Goal: Navigation & Orientation: Find specific page/section

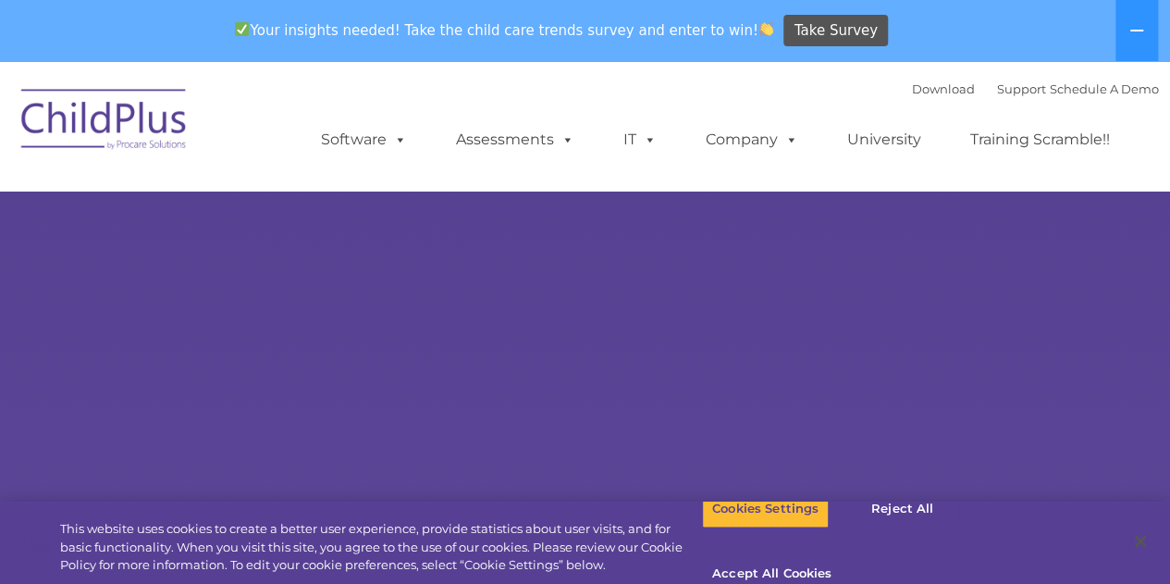
select select "MEDIUM"
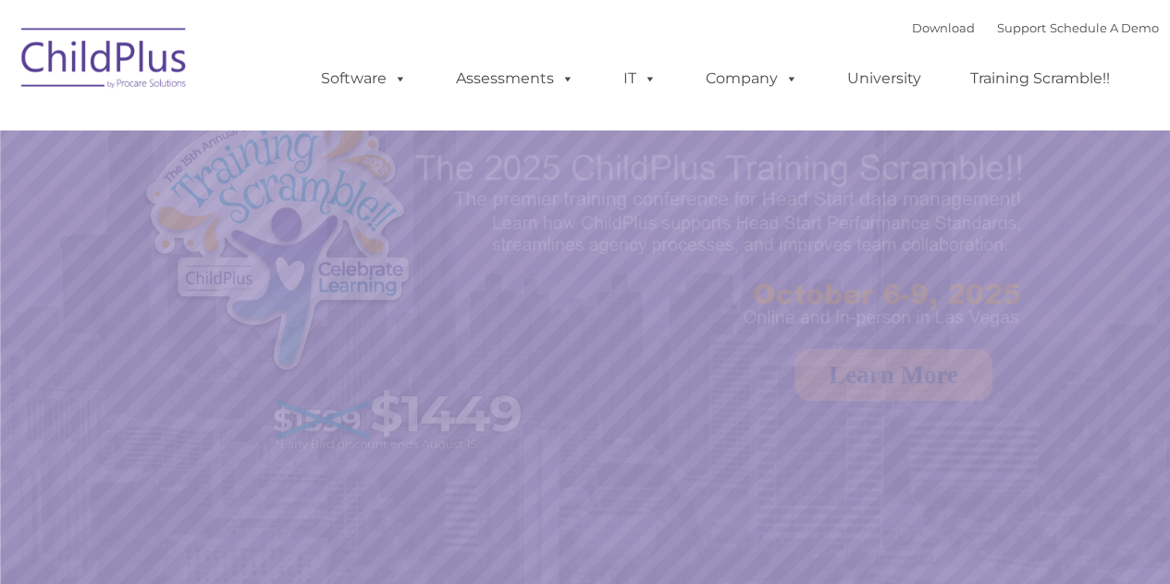
select select "MEDIUM"
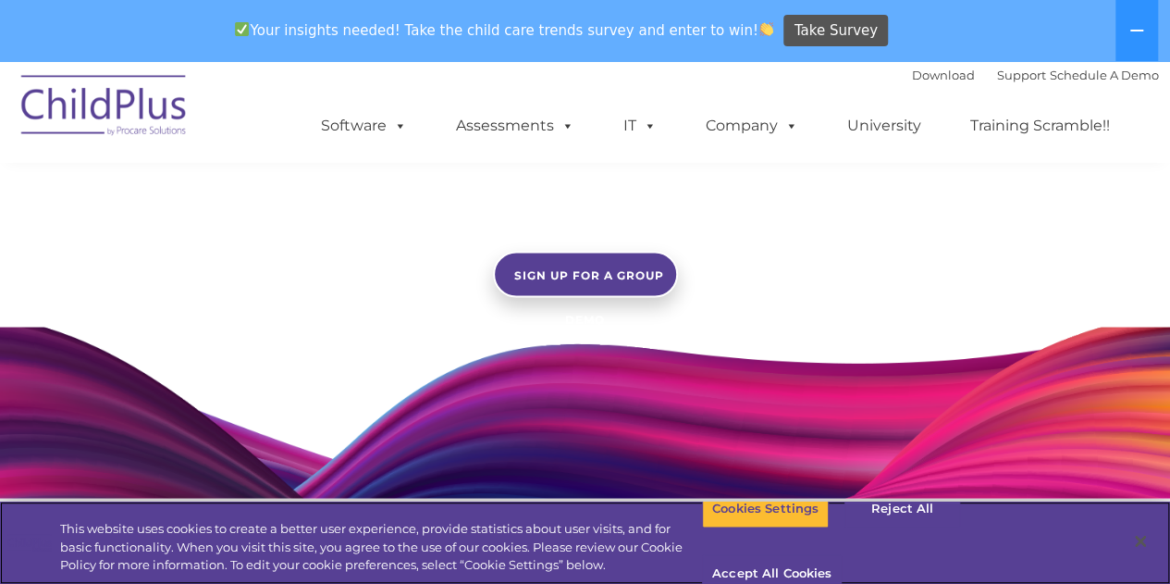
scroll to position [1586, 0]
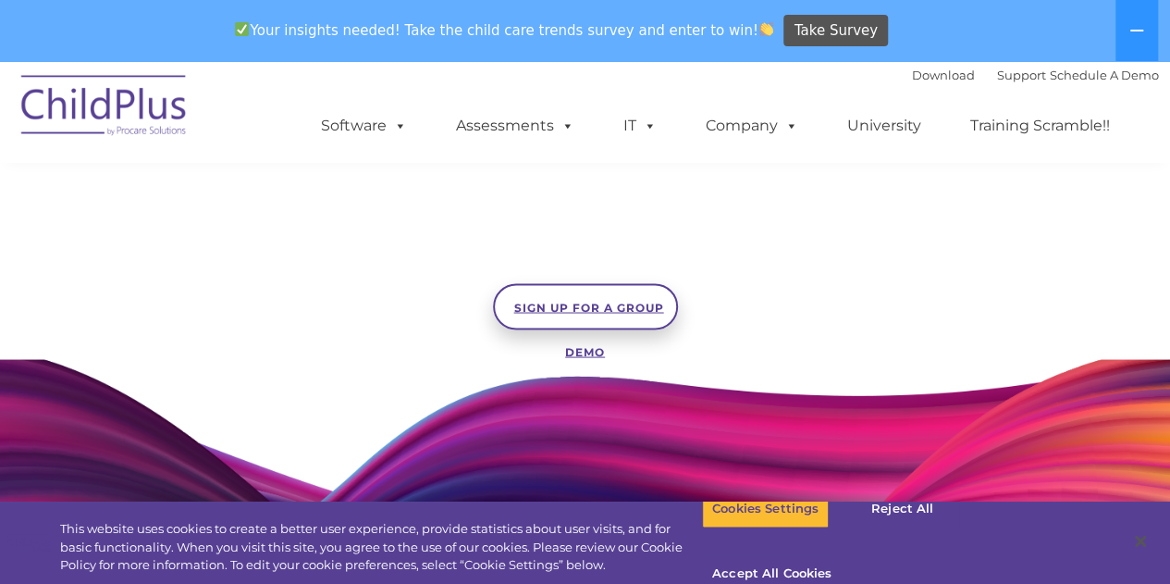
click at [598, 304] on span "SIGN UP FOR A GROUP DEMO" at bounding box center [589, 329] width 150 height 58
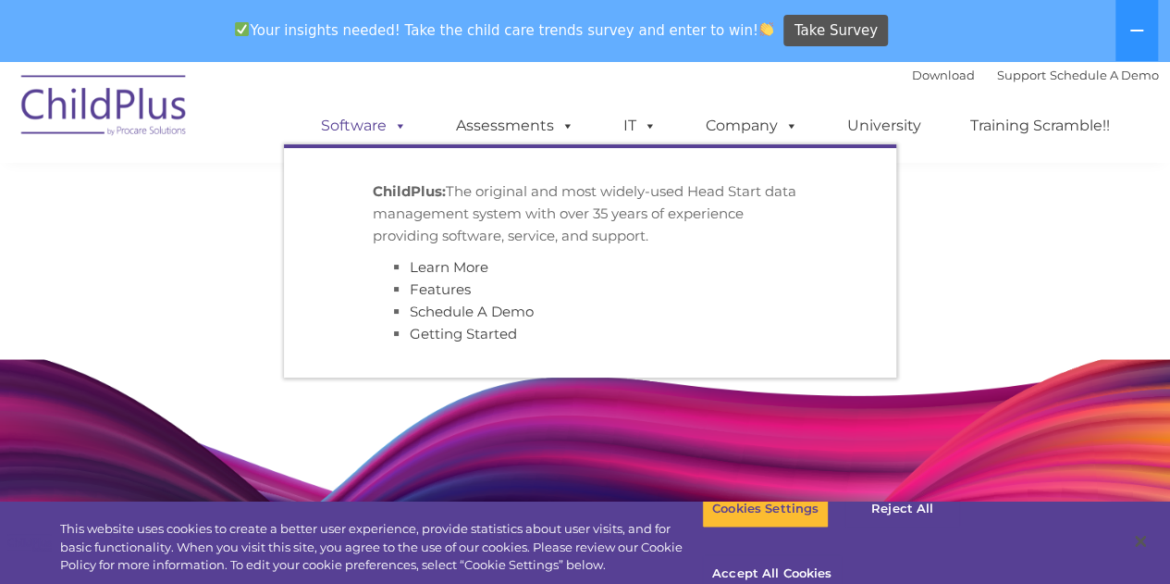
click at [403, 129] on span at bounding box center [397, 126] width 20 height 18
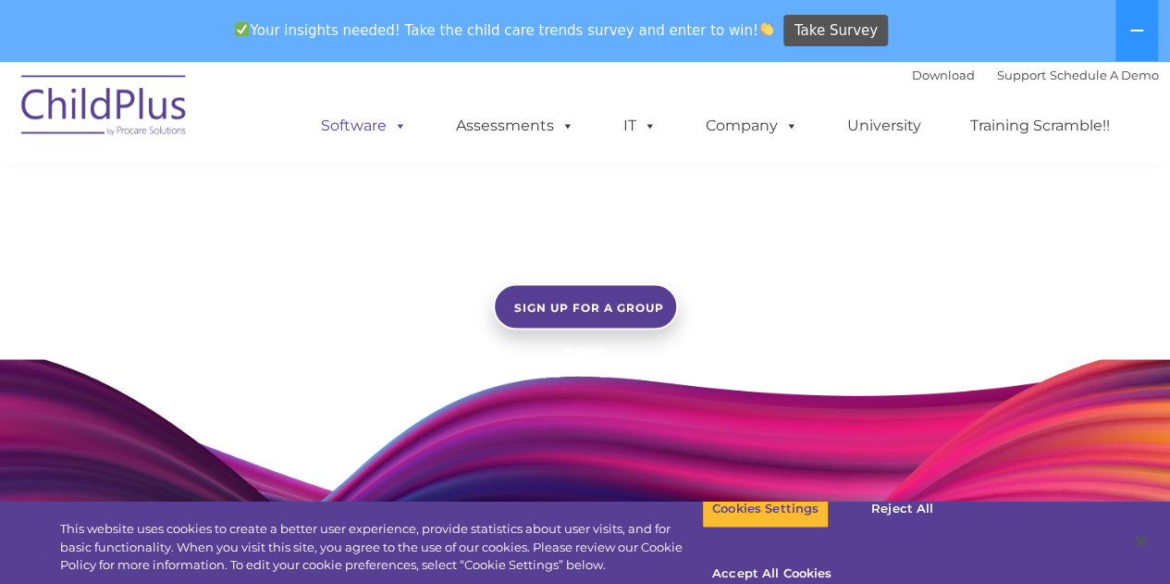
click at [403, 129] on span at bounding box center [397, 126] width 20 height 18
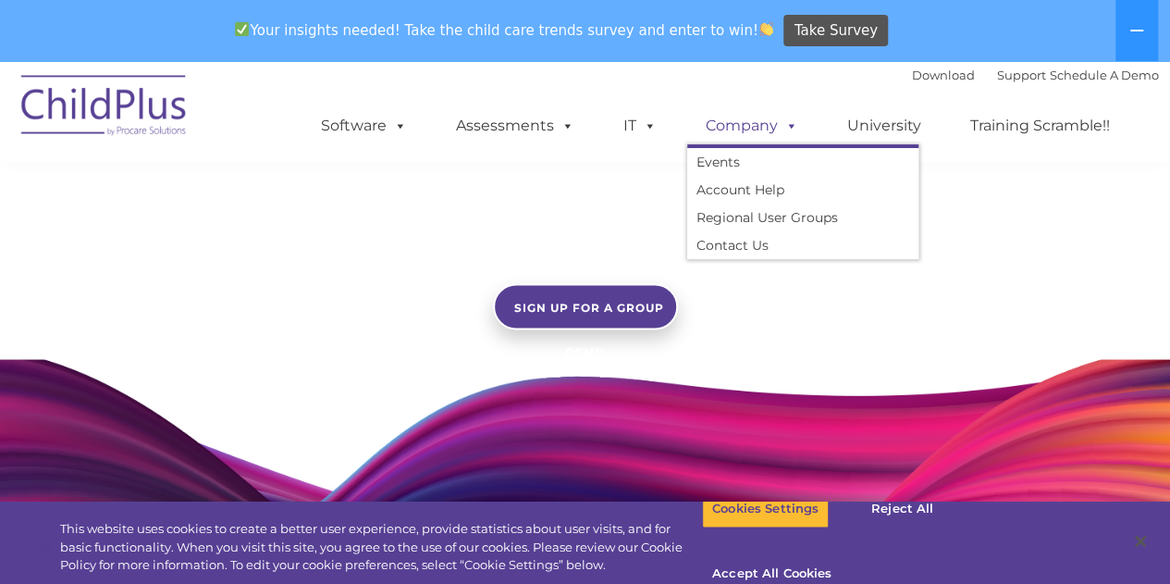
click at [729, 125] on link "Company" at bounding box center [752, 125] width 130 height 37
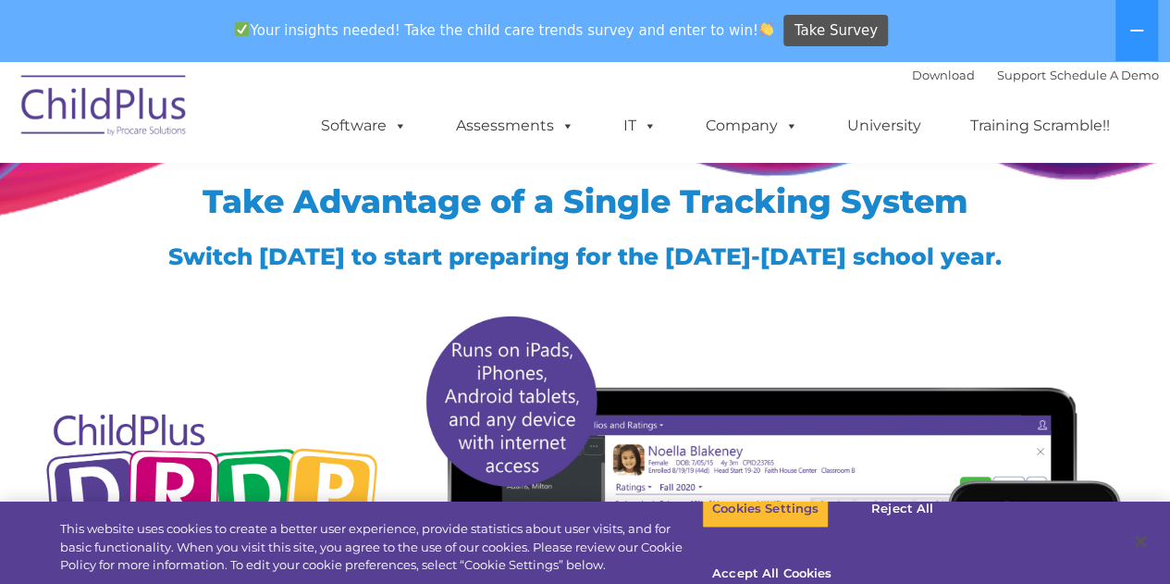
click at [661, 323] on img at bounding box center [772, 576] width 719 height 550
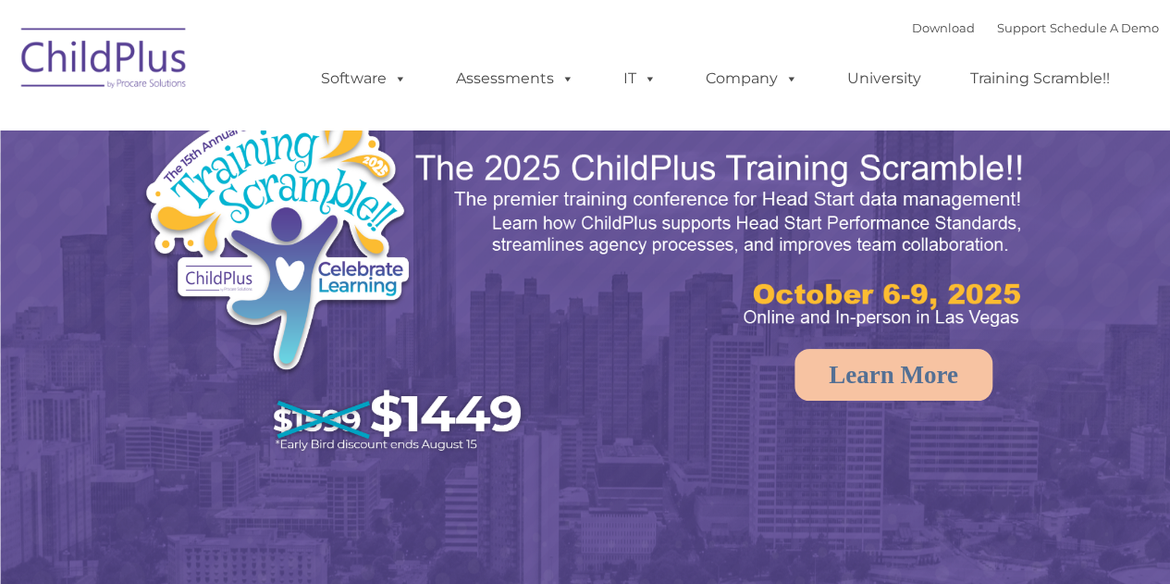
select select "MEDIUM"
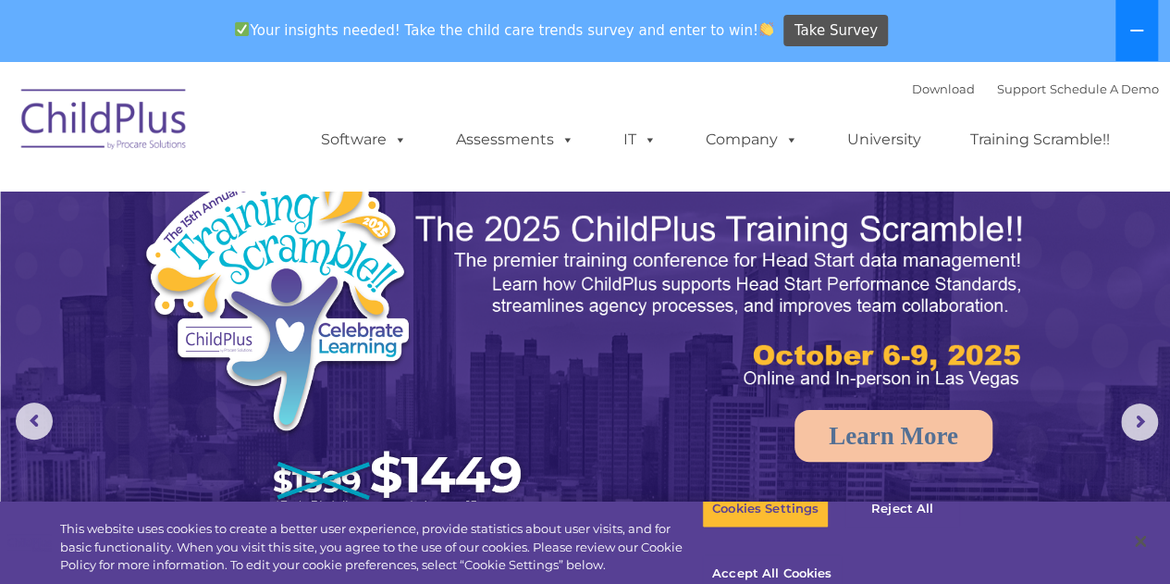
click at [1134, 34] on icon at bounding box center [1137, 30] width 15 height 15
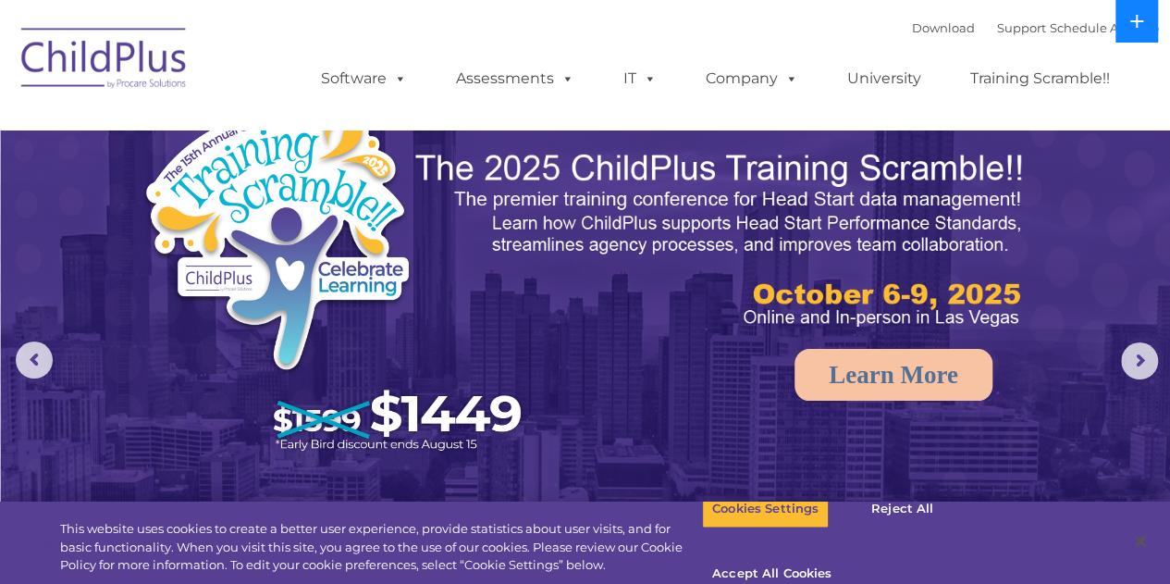
click at [1140, 31] on button at bounding box center [1137, 21] width 43 height 43
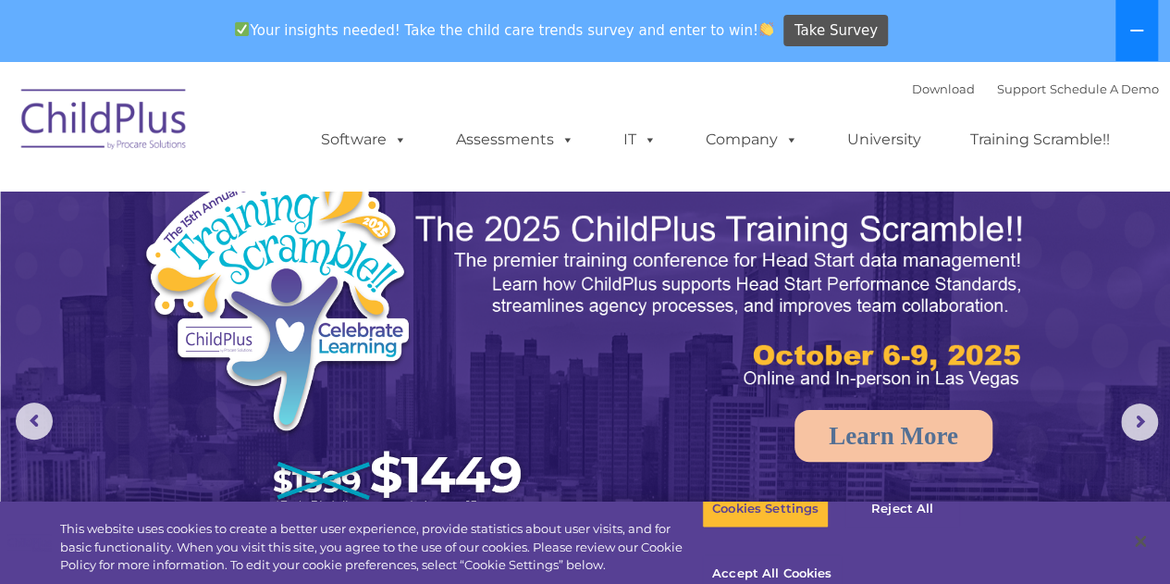
click at [1140, 31] on icon at bounding box center [1137, 30] width 15 height 15
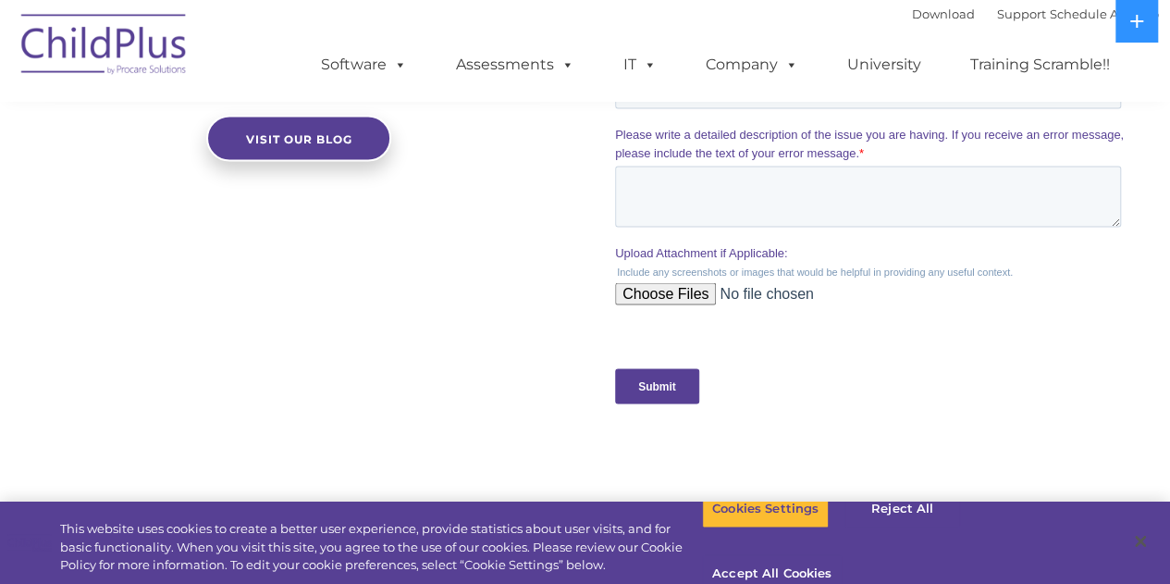
scroll to position [1766, 0]
click at [842, 555] on button "Accept All Cookies" at bounding box center [772, 574] width 140 height 39
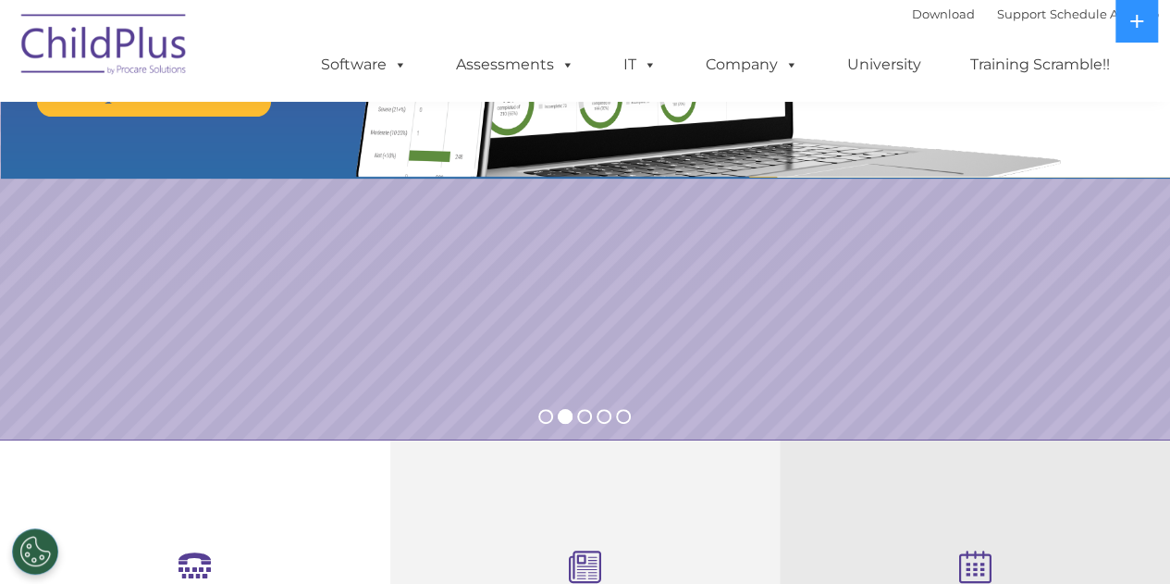
scroll to position [0, 0]
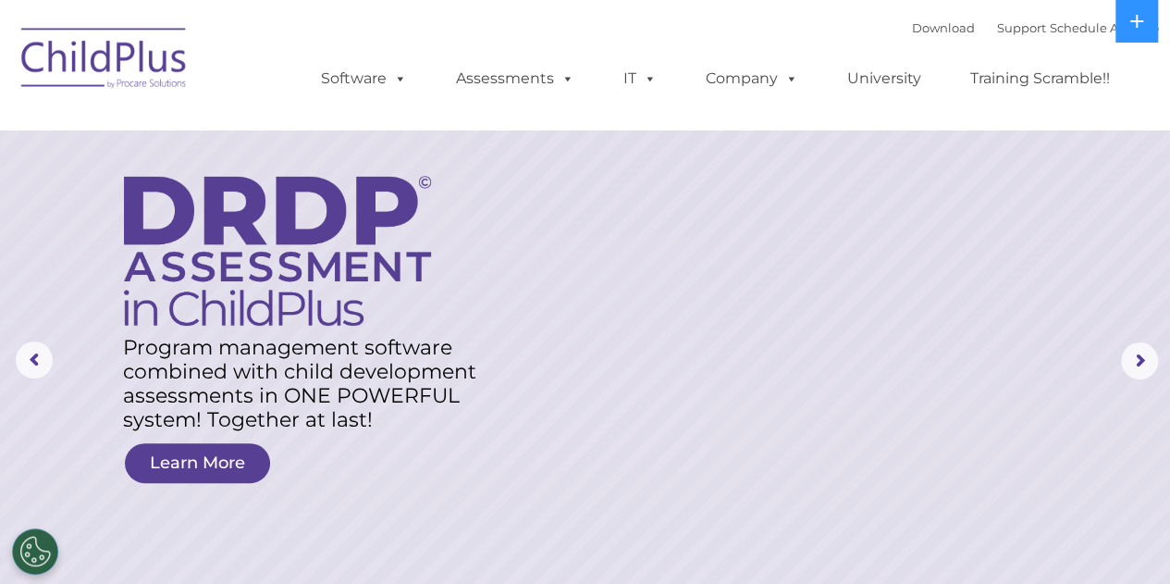
click at [414, 26] on div "Download Support | Schedule A Demo  MENU MENU Software ChildPlus: The original…" at bounding box center [721, 65] width 875 height 102
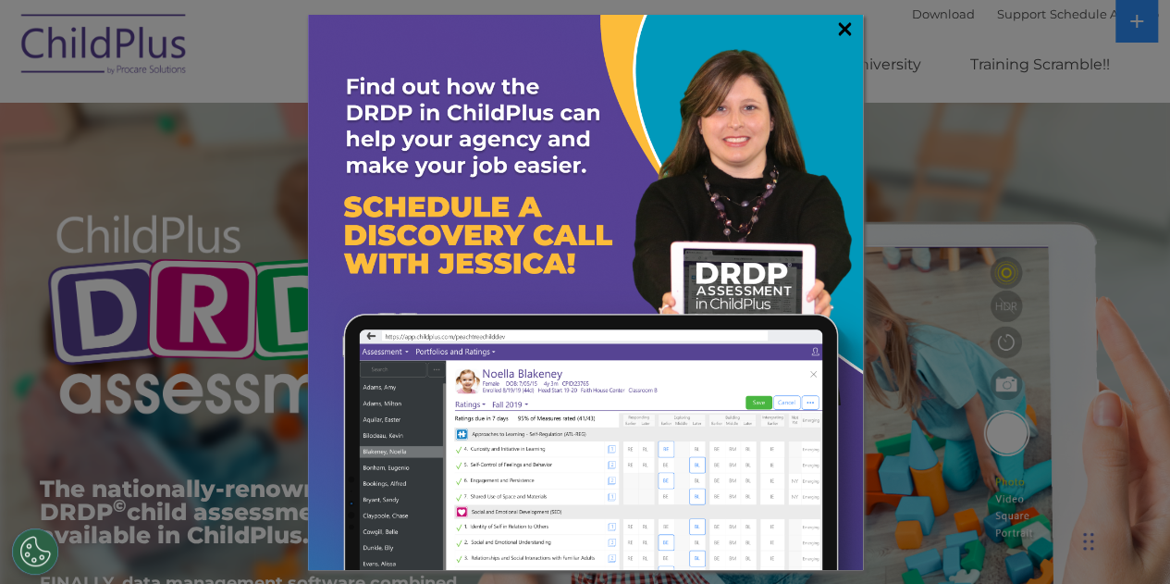
click at [845, 25] on link "×" at bounding box center [844, 28] width 21 height 19
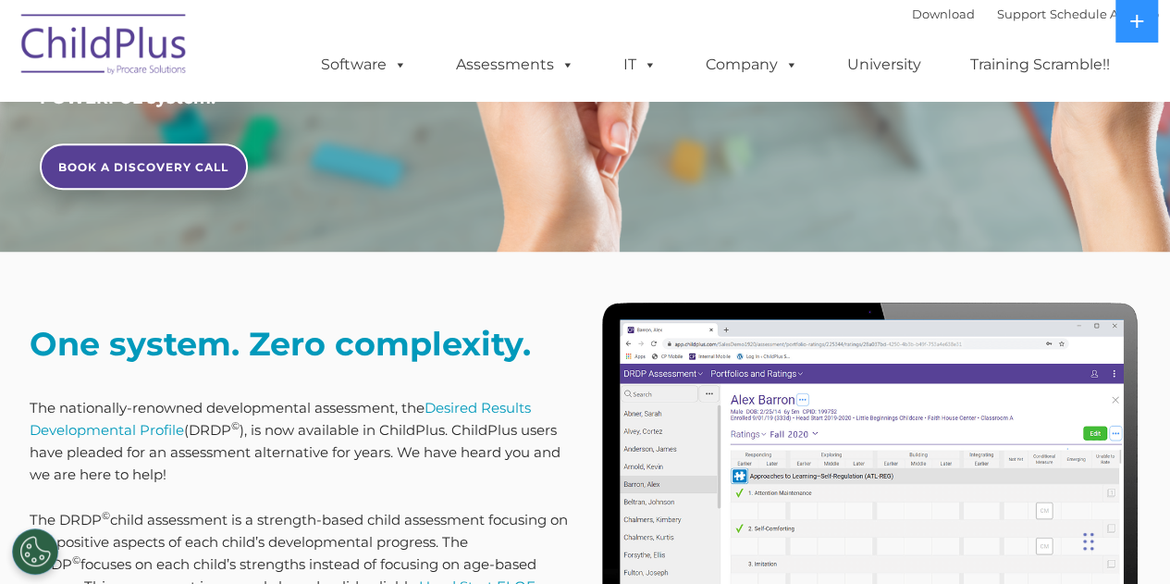
scroll to position [428, 0]
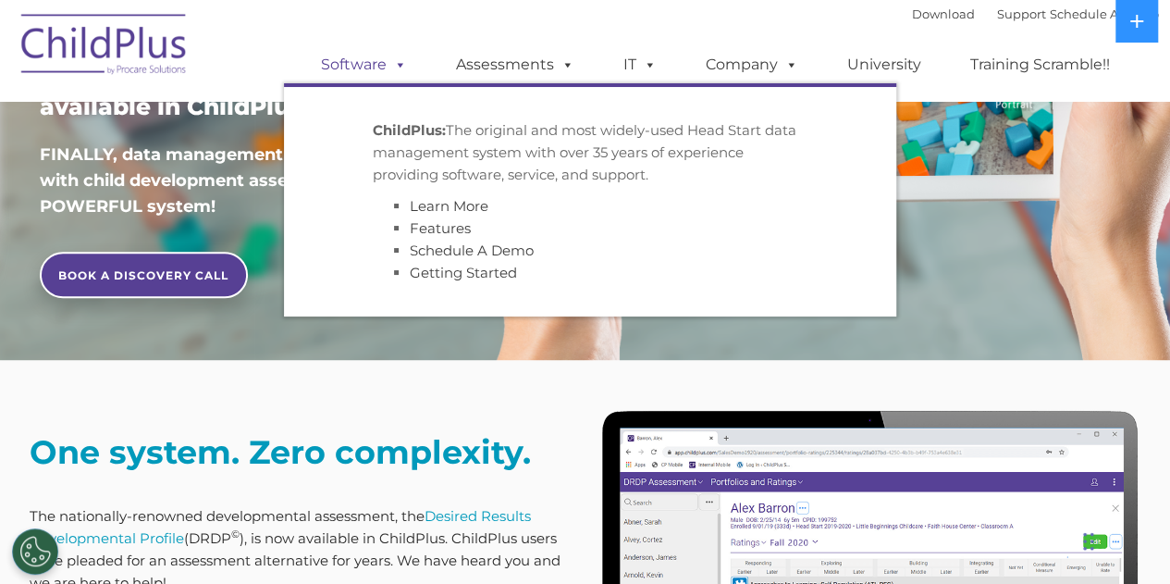
click at [399, 71] on span at bounding box center [397, 65] width 20 height 18
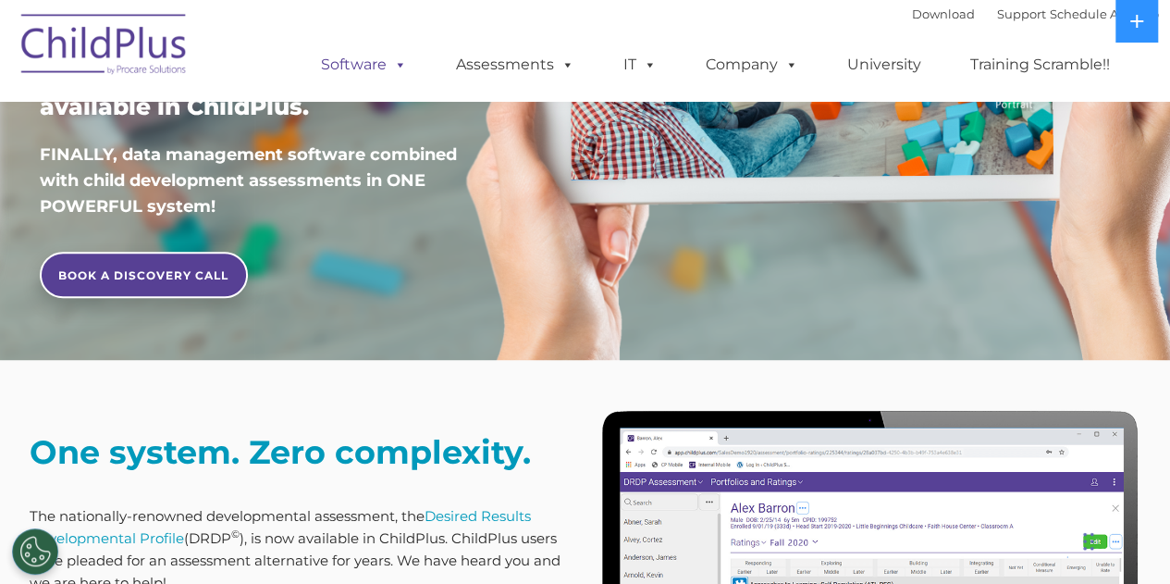
click at [377, 69] on link "Software" at bounding box center [364, 64] width 123 height 37
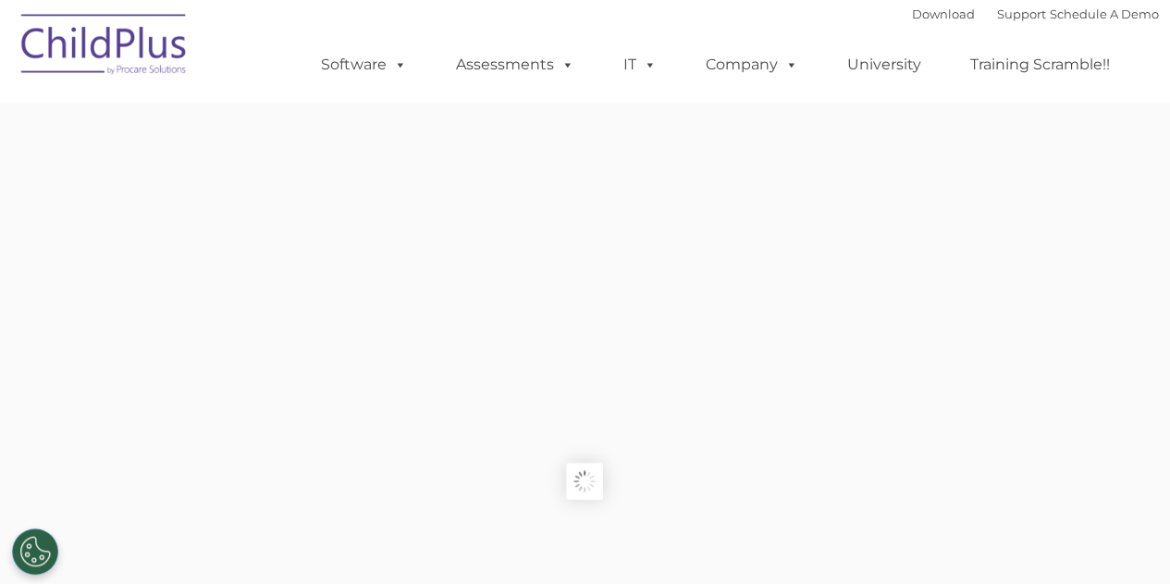
type input ""
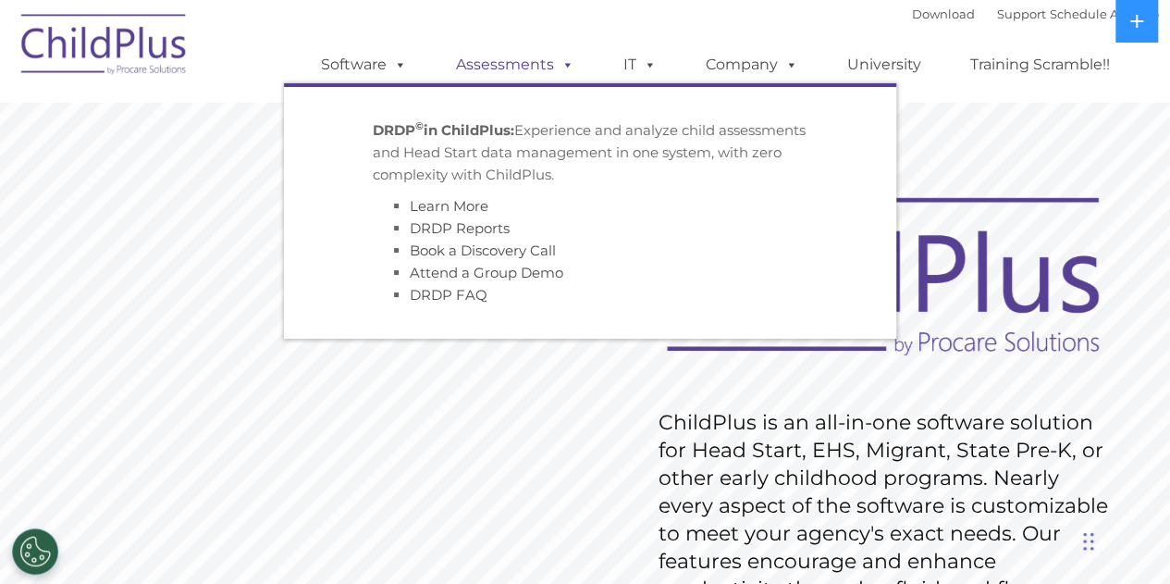
click at [498, 70] on link "Assessments" at bounding box center [515, 64] width 155 height 37
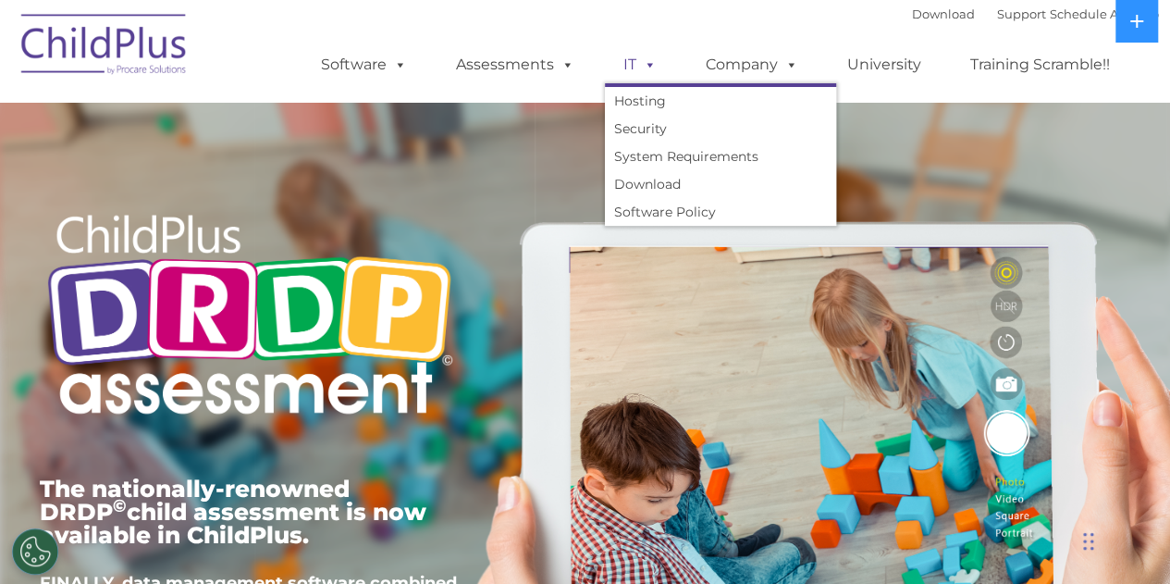
click at [634, 68] on link "IT" at bounding box center [640, 64] width 70 height 37
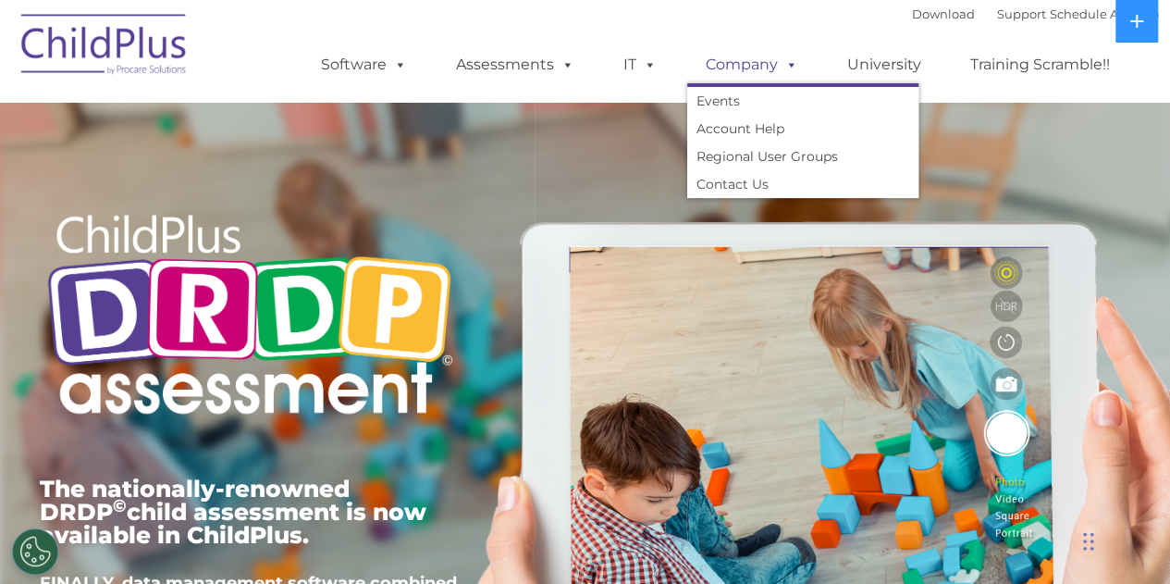
click at [750, 69] on link "Company" at bounding box center [752, 64] width 130 height 37
click at [732, 131] on link "Account Help" at bounding box center [802, 129] width 231 height 28
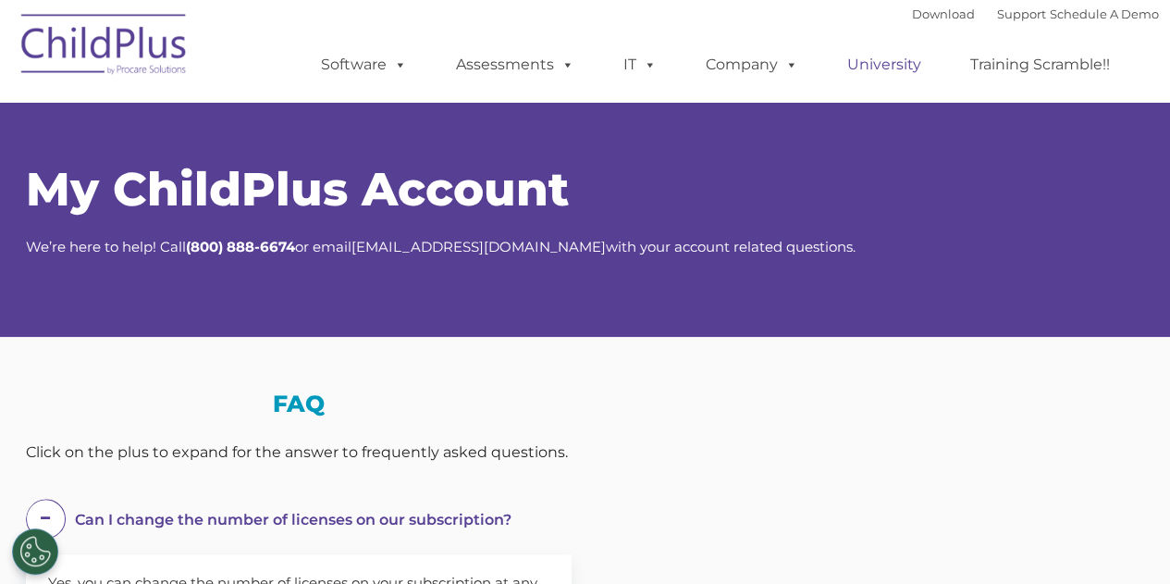
select select "MEDIUM"
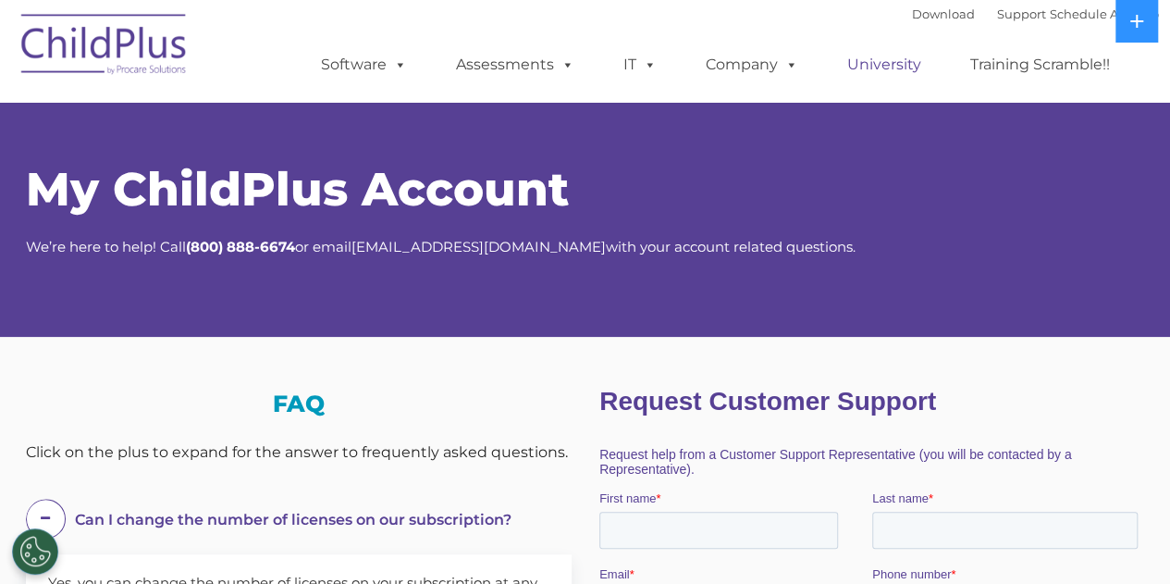
click at [871, 62] on link "University" at bounding box center [884, 64] width 111 height 37
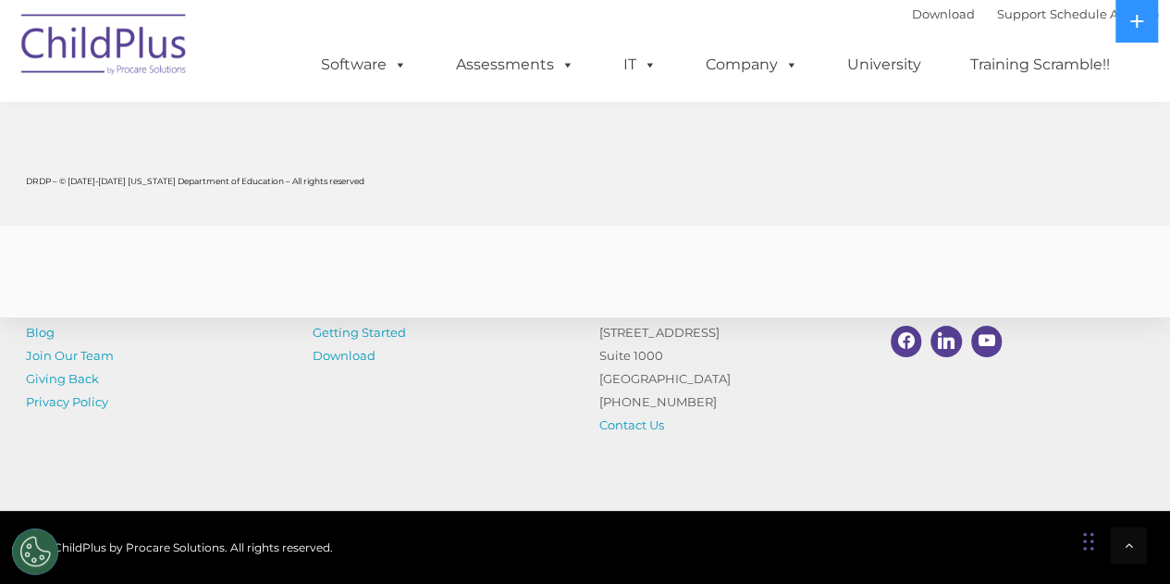
scroll to position [7496, 0]
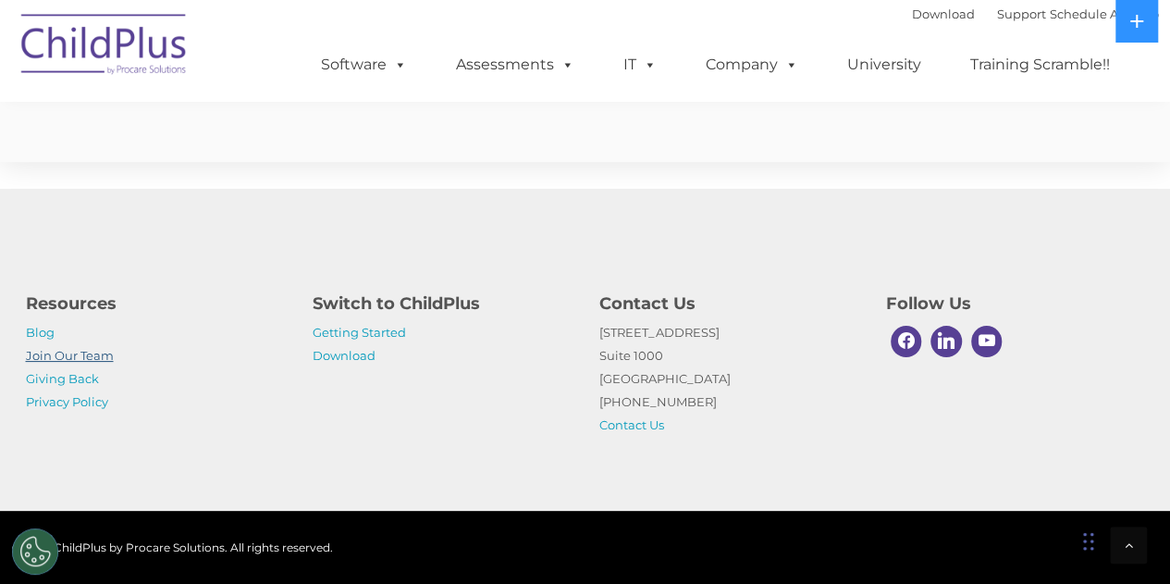
click at [96, 358] on link "Join Our Team" at bounding box center [70, 355] width 88 height 15
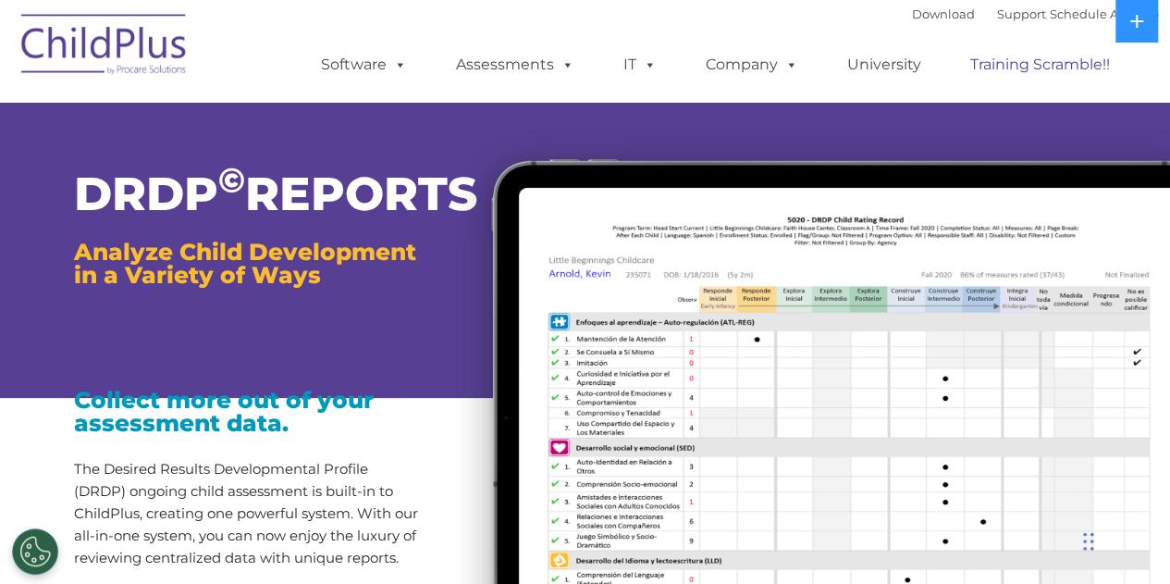
click at [1052, 68] on link "Training Scramble!!" at bounding box center [1040, 64] width 177 height 37
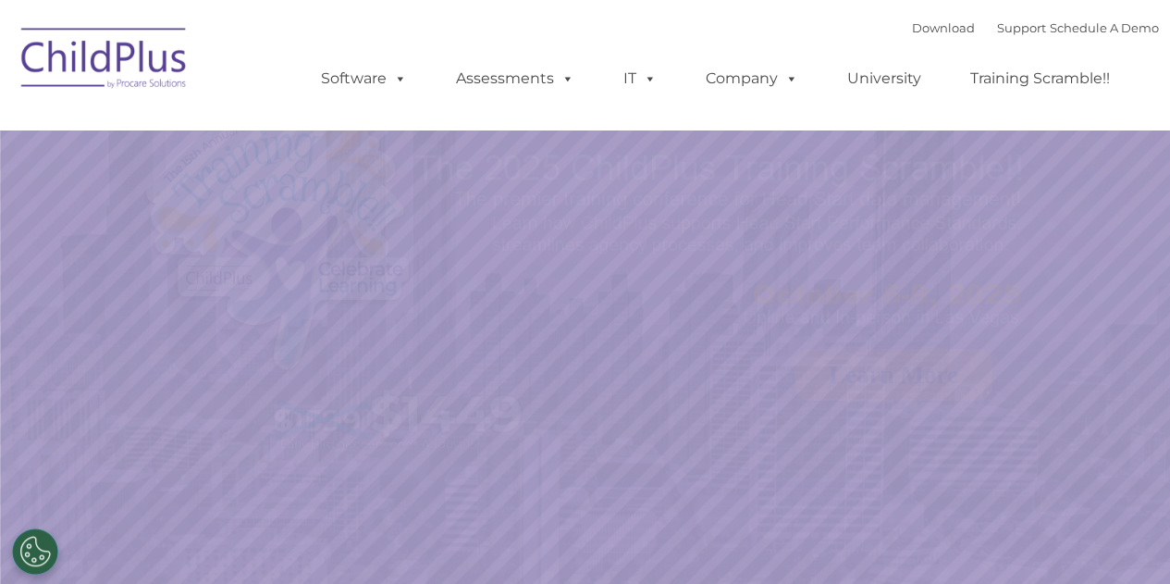
select select "MEDIUM"
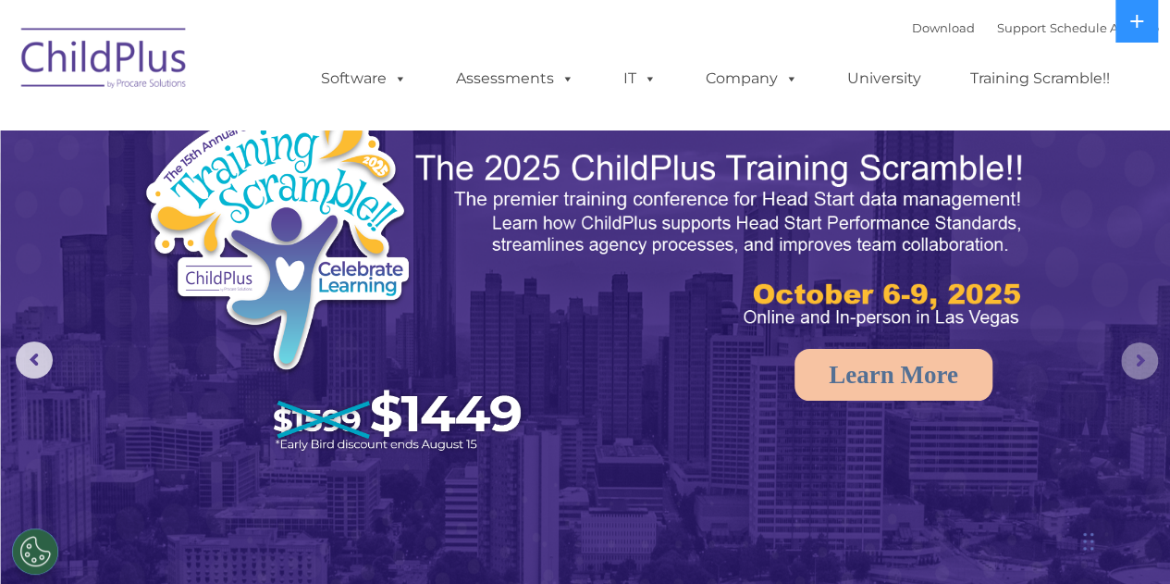
click at [1142, 365] on rs-arrow at bounding box center [1139, 360] width 37 height 37
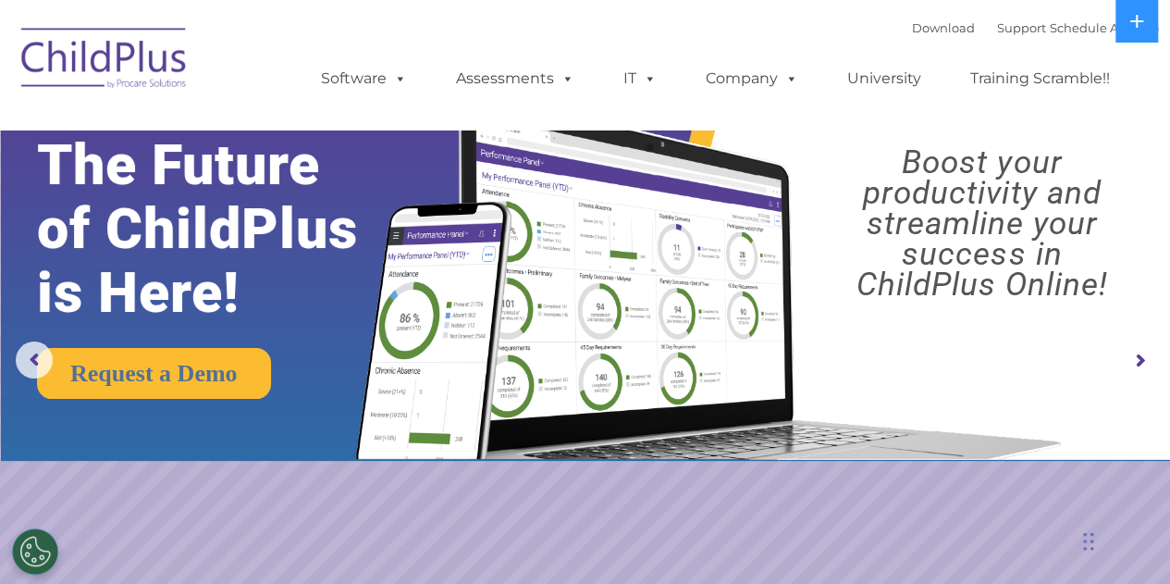
click at [1142, 365] on rs-arrow at bounding box center [1139, 360] width 37 height 37
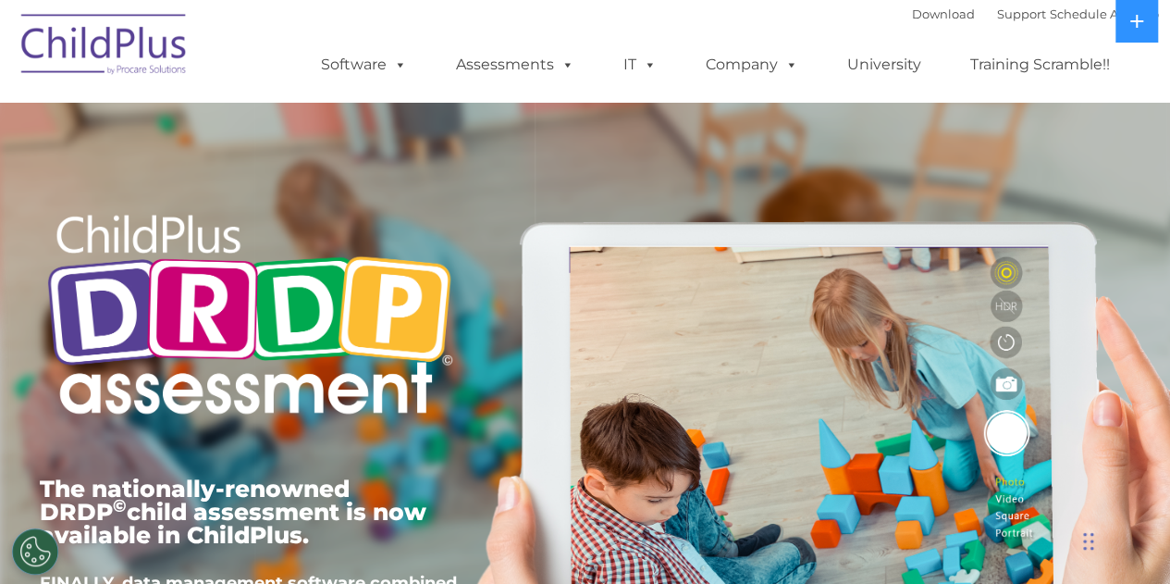
click at [1092, 543] on div "Chat Widget" at bounding box center [1124, 539] width 93 height 89
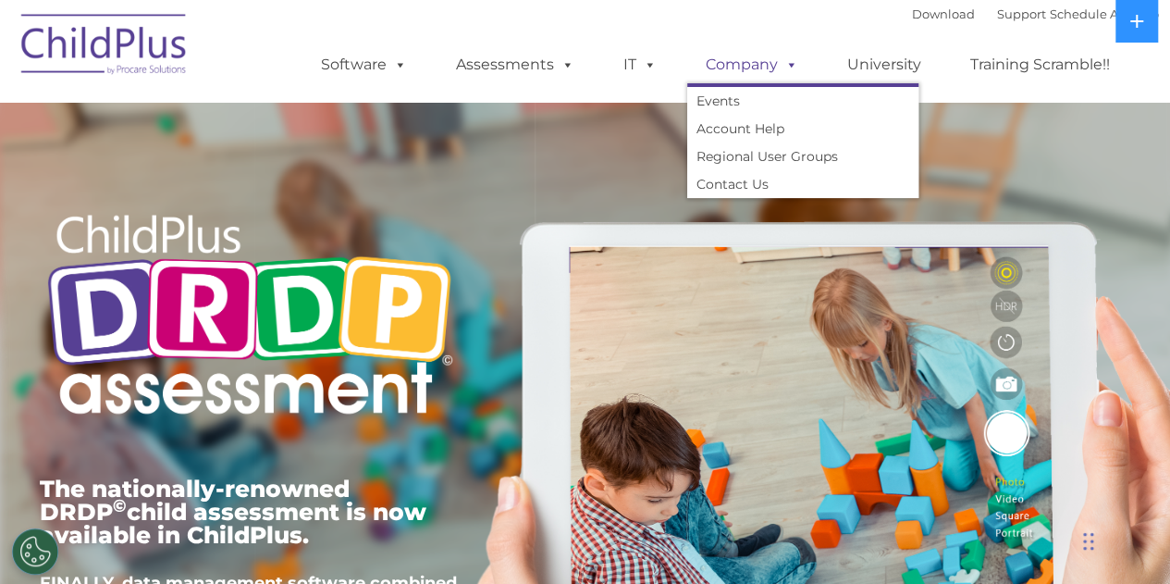
click at [733, 66] on link "Company" at bounding box center [752, 64] width 130 height 37
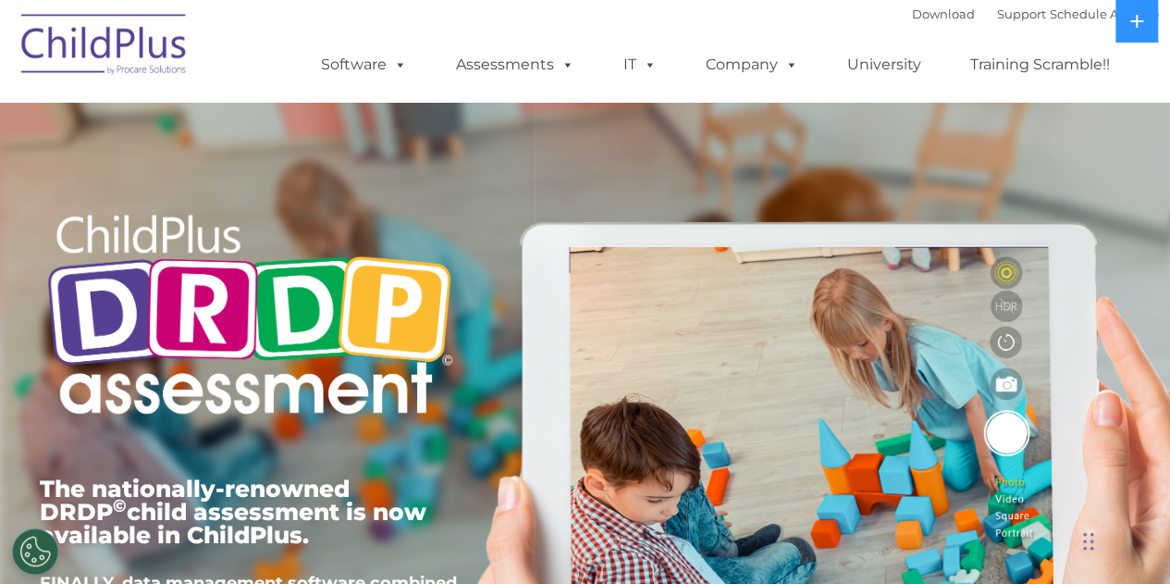
click at [118, 61] on img at bounding box center [104, 47] width 185 height 93
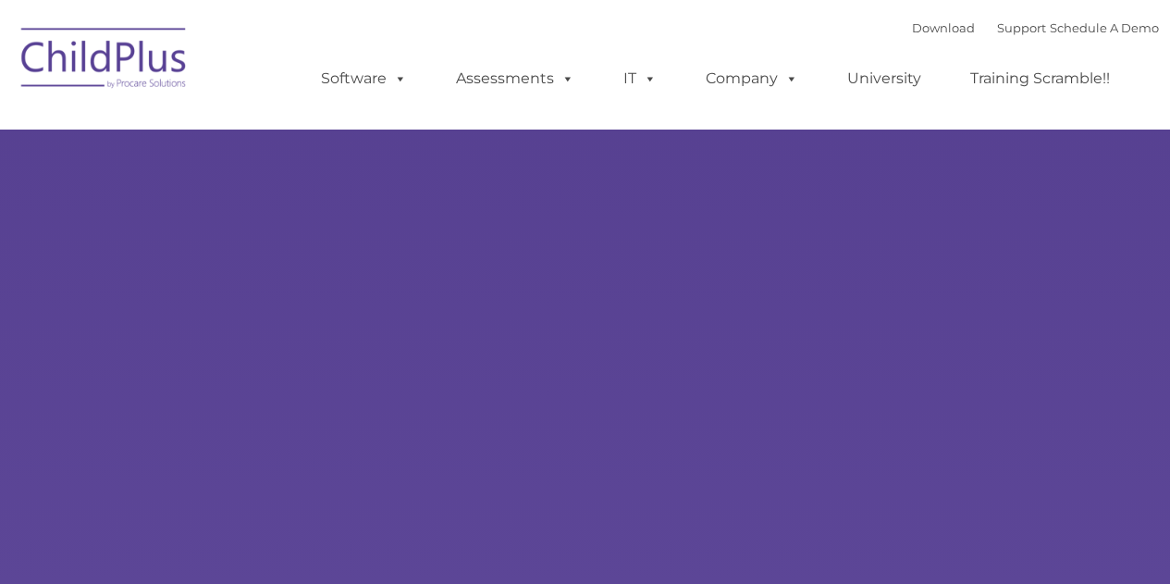
type input ""
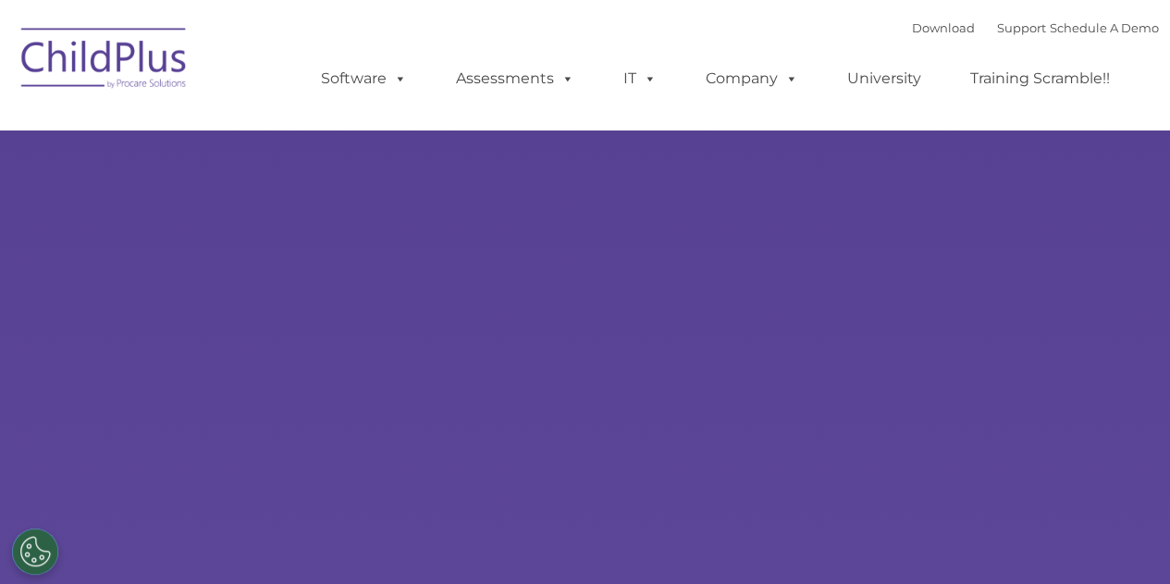
select select "MEDIUM"
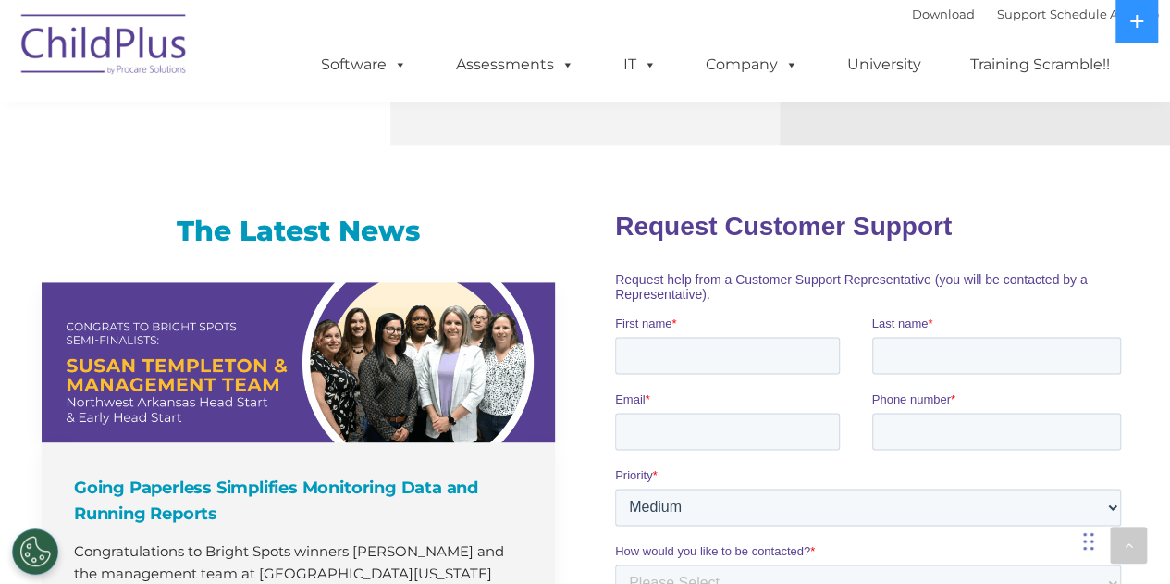
scroll to position [1120, 0]
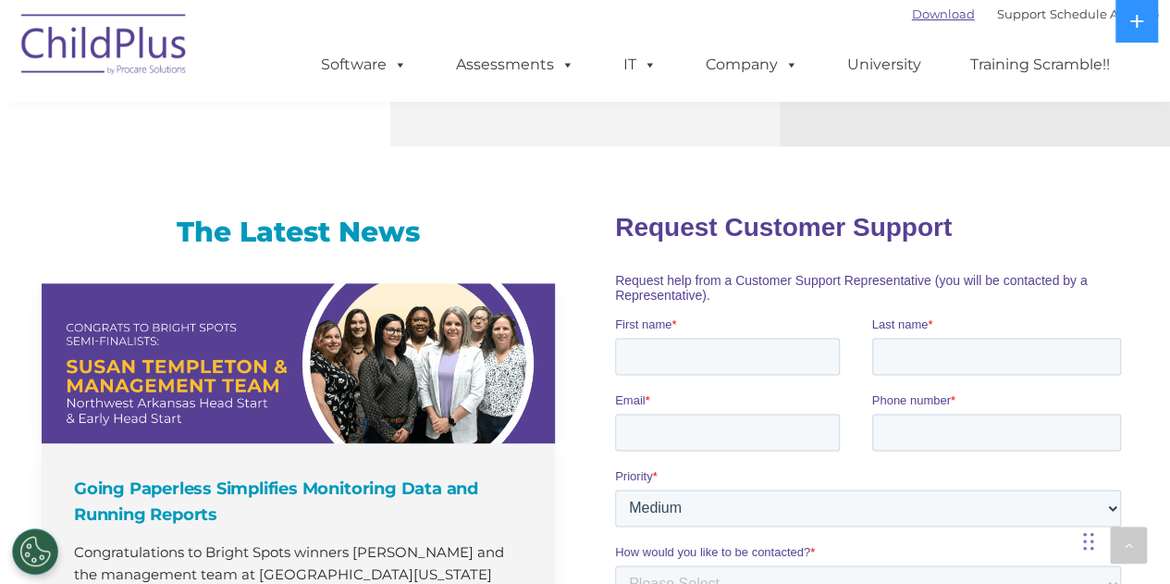
click at [916, 12] on link "Download" at bounding box center [943, 13] width 63 height 15
click at [998, 18] on link "Support" at bounding box center [1021, 13] width 49 height 15
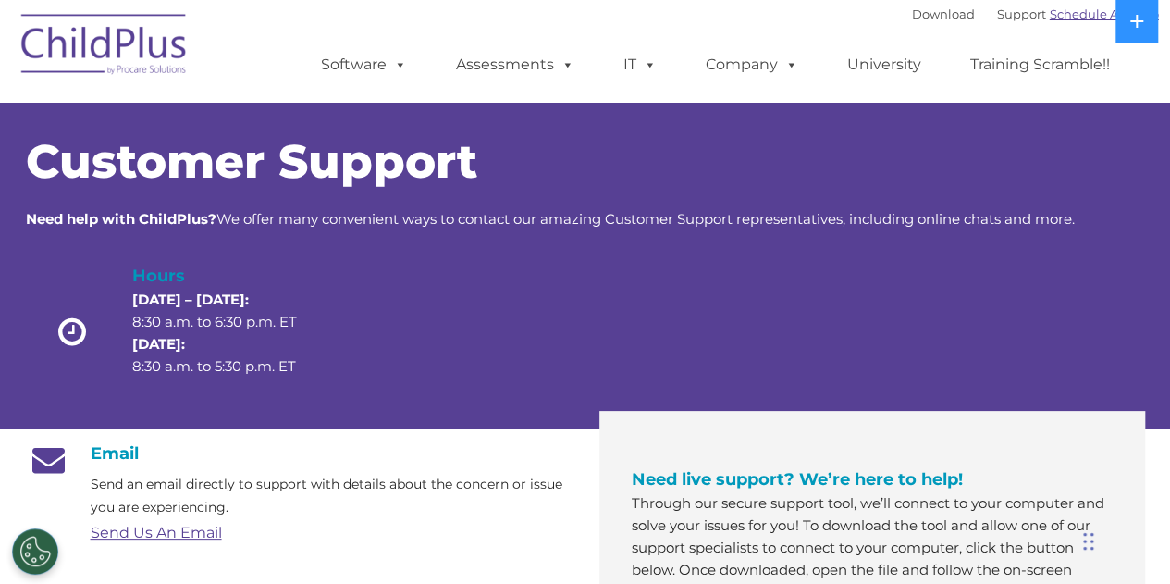
click at [1081, 19] on link "Schedule A Demo" at bounding box center [1104, 13] width 109 height 15
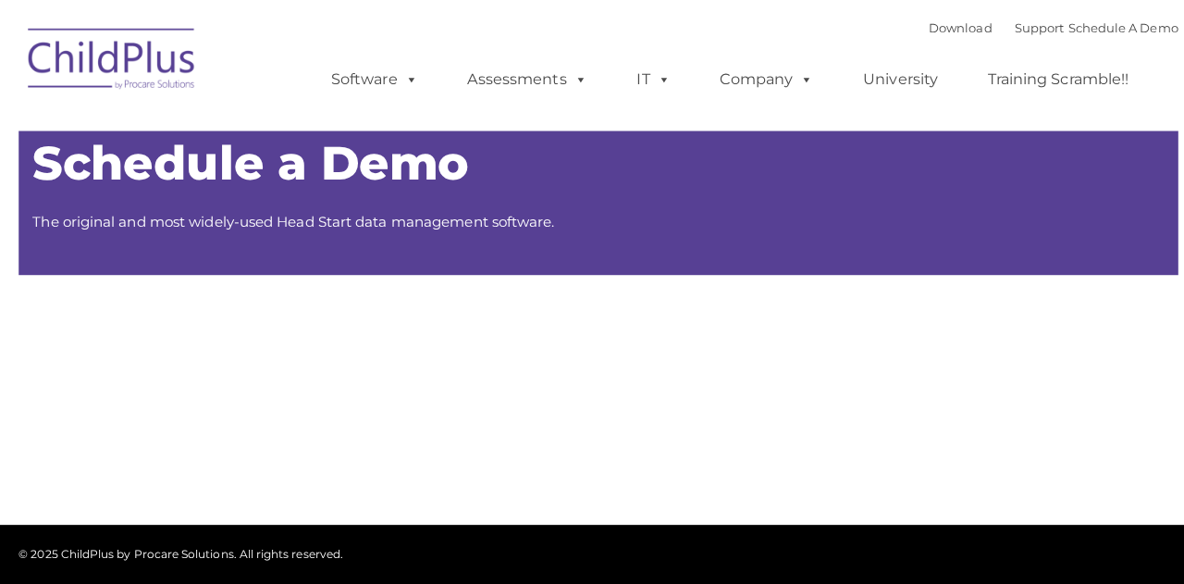
type input ""
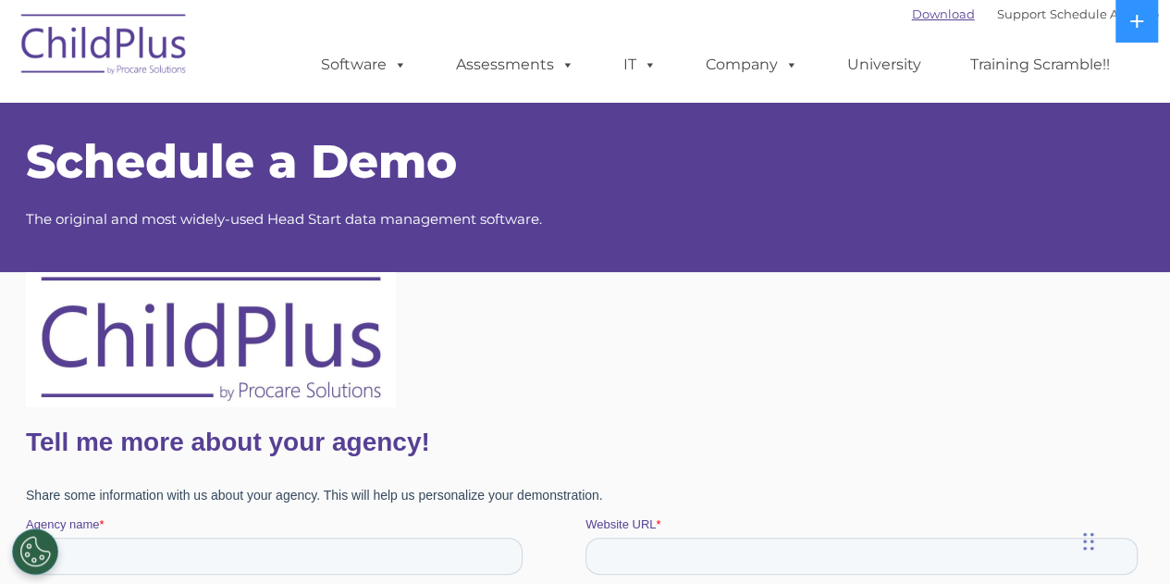
click at [912, 14] on link "Download" at bounding box center [943, 13] width 63 height 15
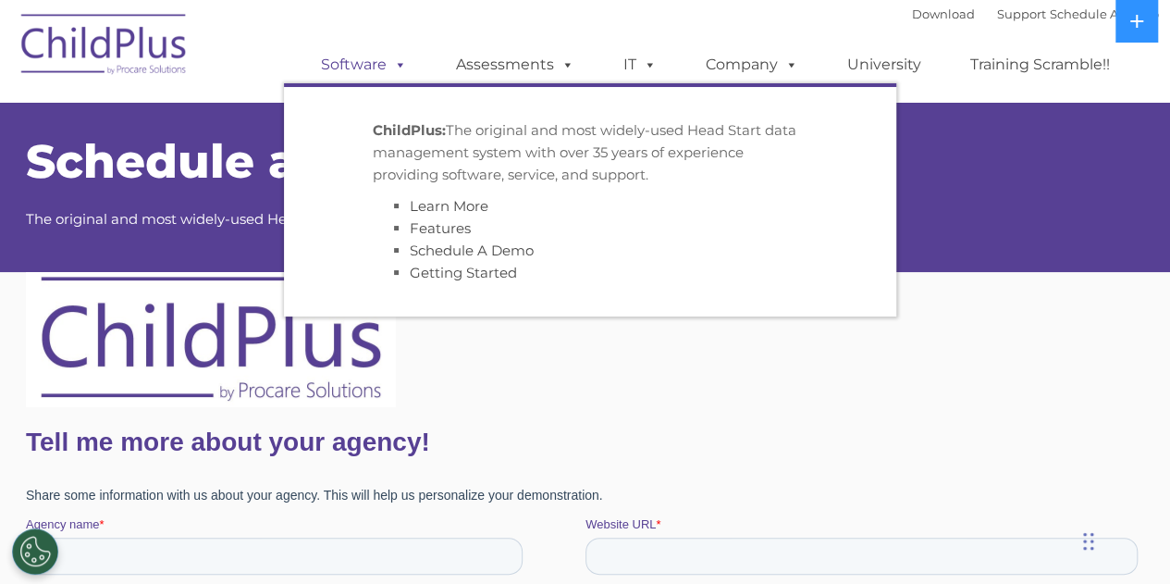
click at [407, 60] on link "Software" at bounding box center [364, 64] width 123 height 37
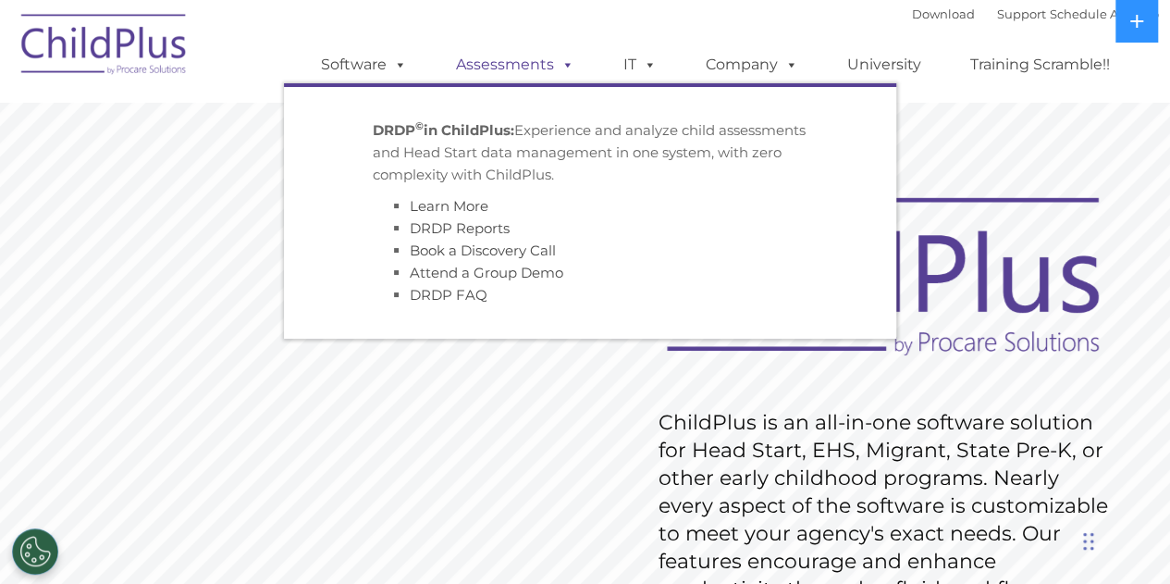
click at [573, 64] on link "Assessments" at bounding box center [515, 64] width 155 height 37
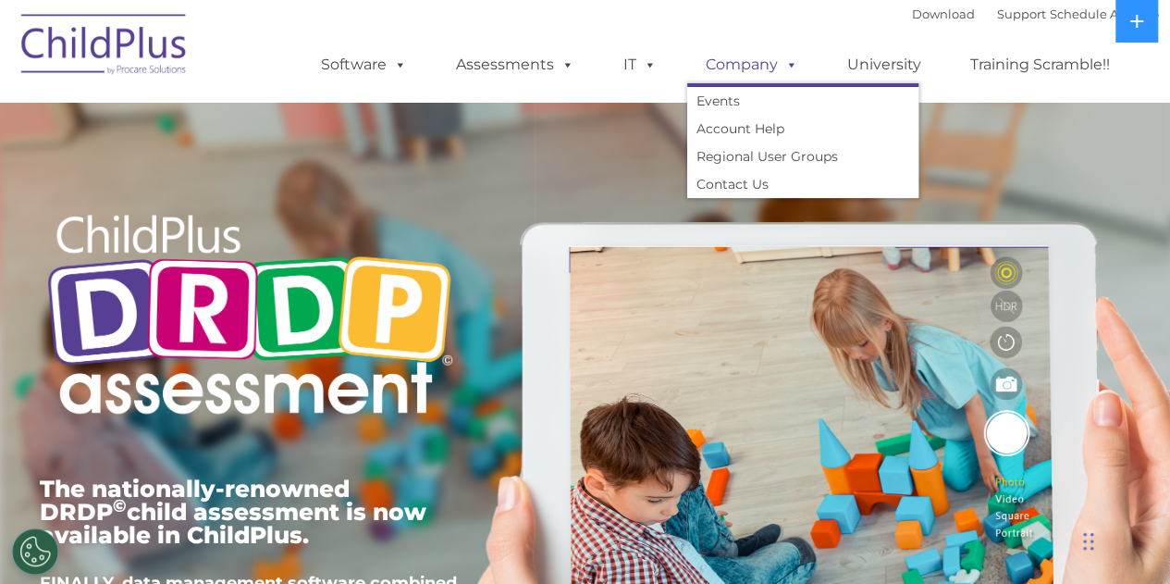
click at [795, 61] on span at bounding box center [788, 65] width 20 height 18
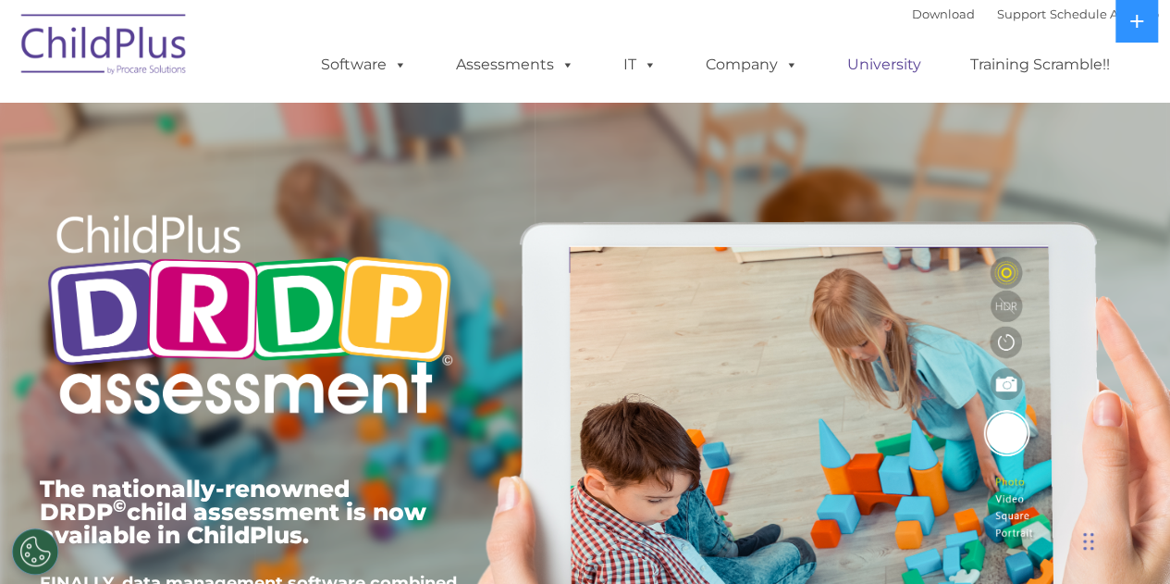
click at [896, 67] on link "University" at bounding box center [884, 64] width 111 height 37
